Goal: Information Seeking & Learning: Learn about a topic

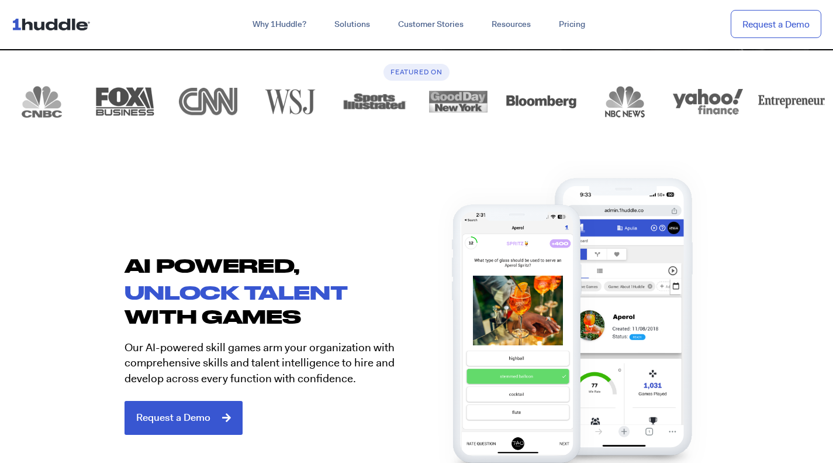
scroll to position [474, 0]
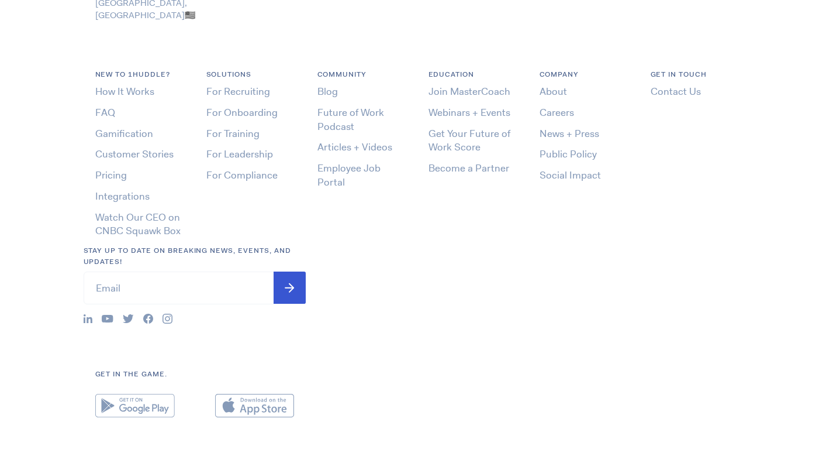
scroll to position [428, 0]
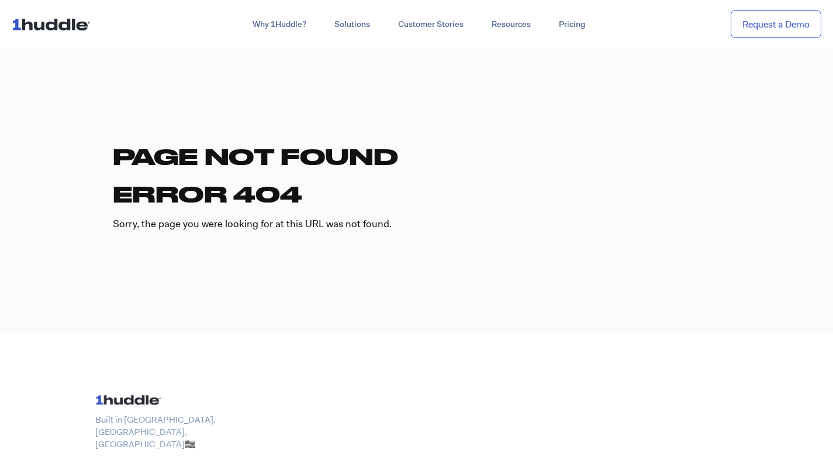
click at [60, 27] on img at bounding box center [54, 24] width 84 height 22
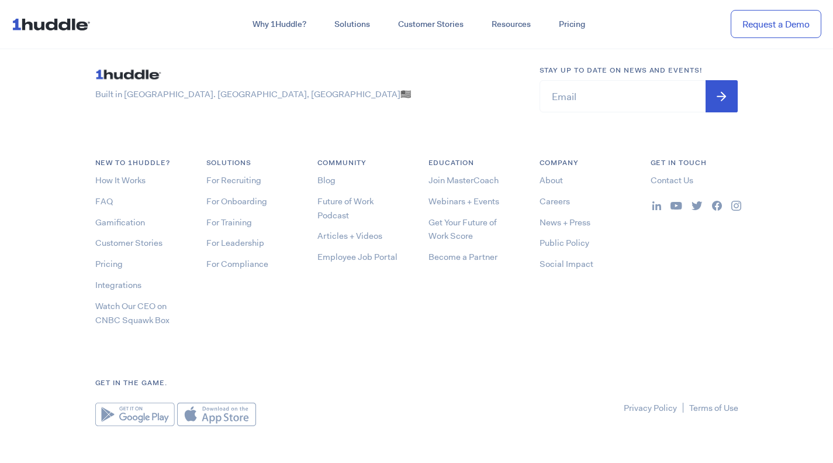
scroll to position [6245, 0]
click at [370, 256] on link "Employee Job Portal" at bounding box center [358, 256] width 80 height 12
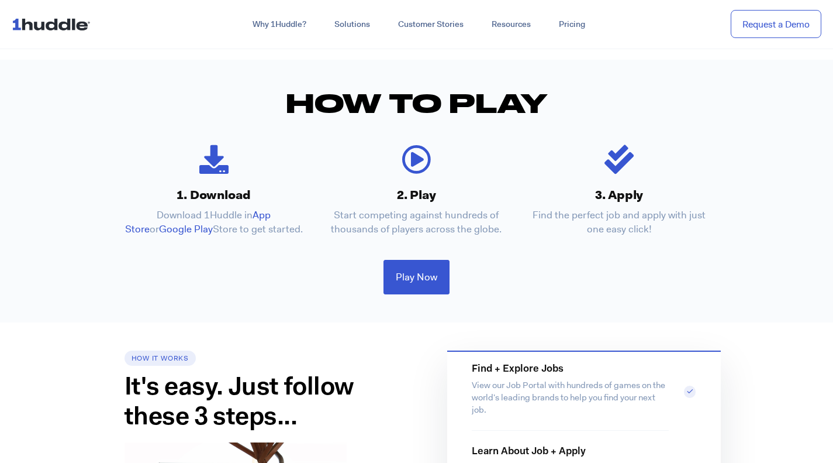
scroll to position [290, 0]
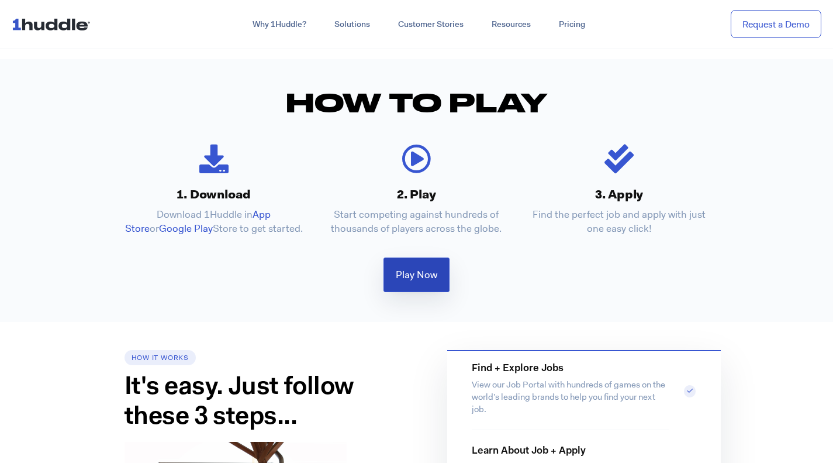
click at [447, 278] on link "Play Now" at bounding box center [417, 274] width 66 height 35
